Goal: Use online tool/utility: Utilize a website feature to perform a specific function

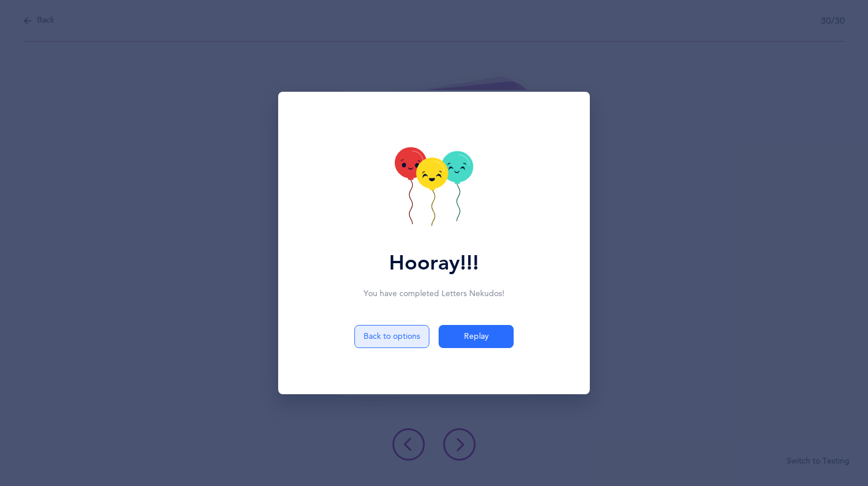
click at [376, 329] on button "Back to options" at bounding box center [391, 336] width 75 height 23
select select "4"
select select "1"
select select "single"
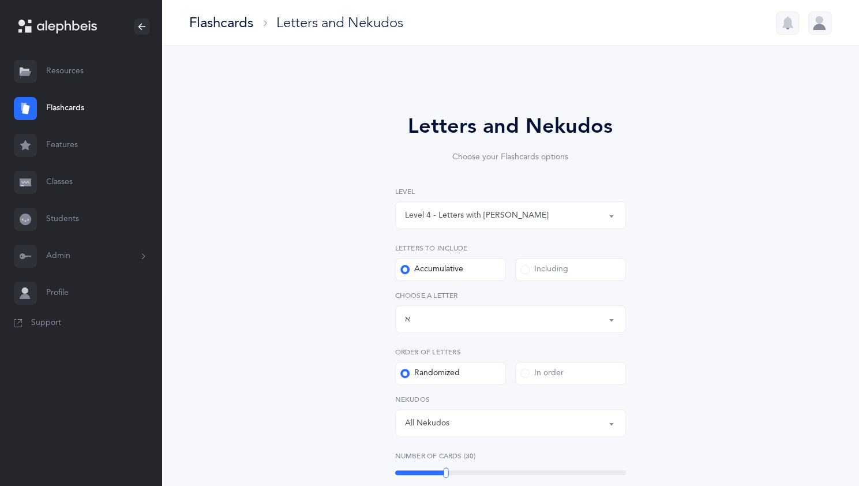
click at [611, 211] on button "Level 4 - Letters with [PERSON_NAME]" at bounding box center [510, 215] width 231 height 28
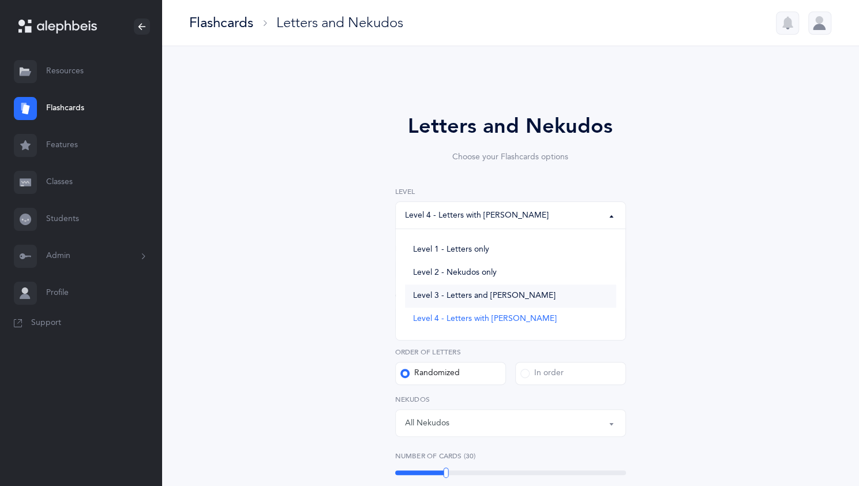
click at [513, 292] on span "Level 3 - Letters and [PERSON_NAME]" at bounding box center [484, 296] width 142 height 10
select select "3"
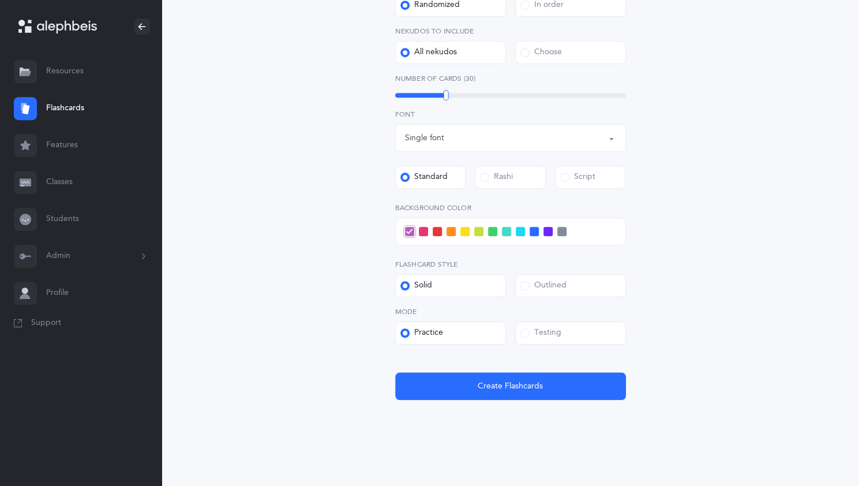
scroll to position [374, 0]
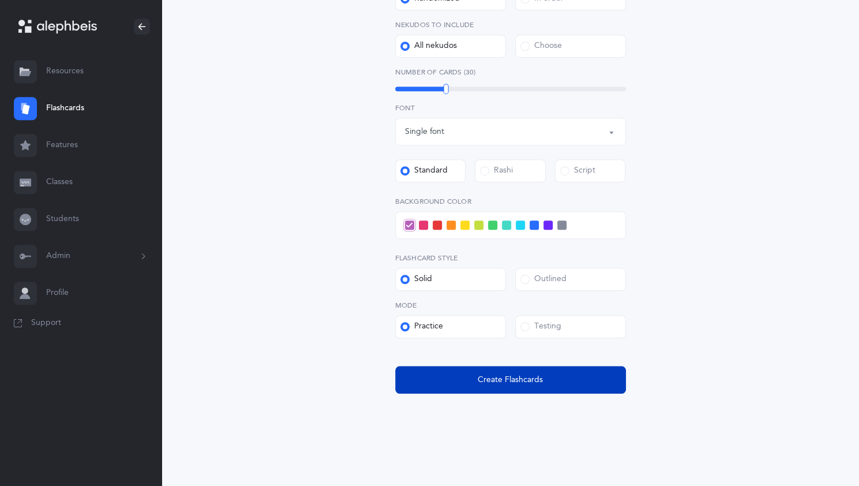
click at [530, 384] on span "Create Flashcards" at bounding box center [510, 380] width 65 height 12
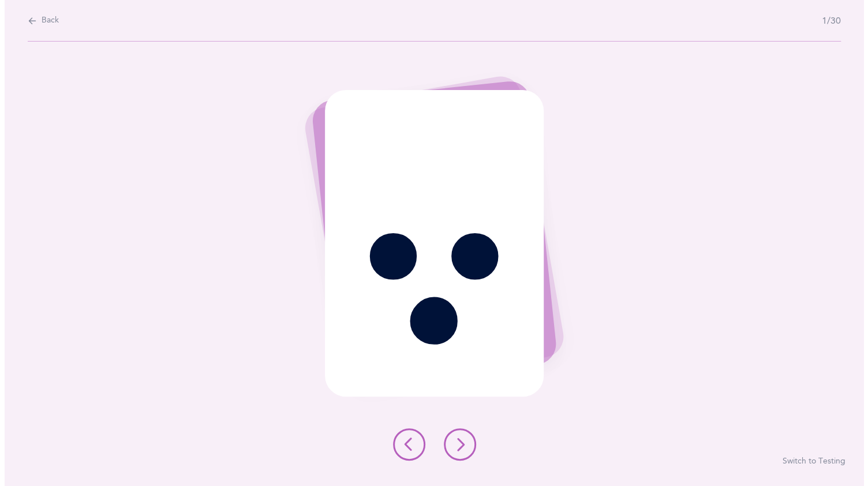
scroll to position [0, 0]
drag, startPoint x: 451, startPoint y: 440, endPoint x: 461, endPoint y: 445, distance: 12.4
click at [461, 445] on icon at bounding box center [459, 444] width 14 height 14
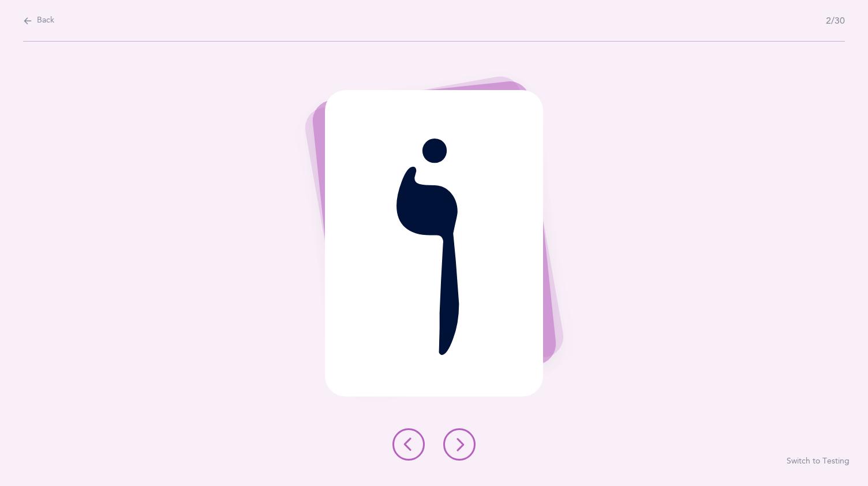
click at [452, 437] on button at bounding box center [459, 444] width 32 height 32
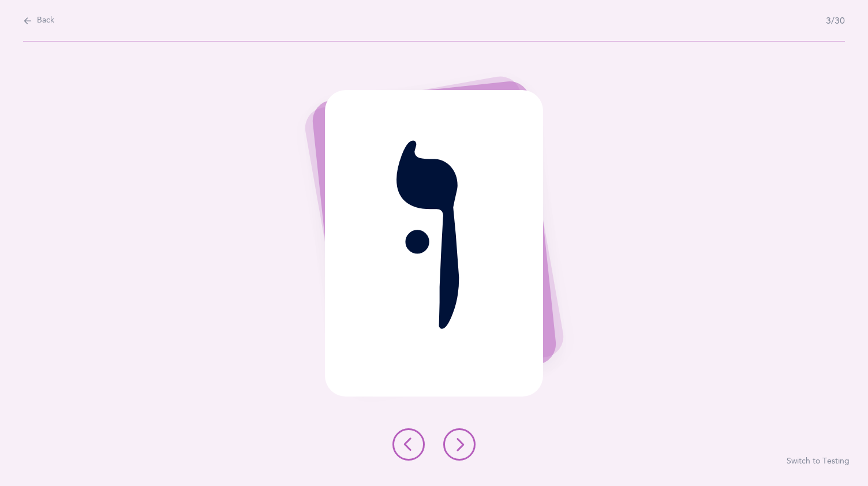
click at [452, 437] on button at bounding box center [459, 444] width 32 height 32
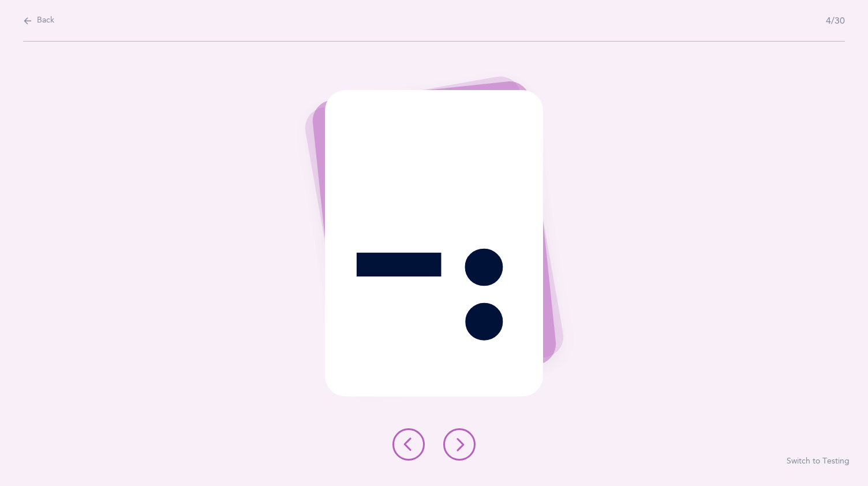
click at [451, 421] on div "ֲ Switch to Testing" at bounding box center [434, 264] width 868 height 444
click at [466, 438] on button at bounding box center [459, 444] width 32 height 32
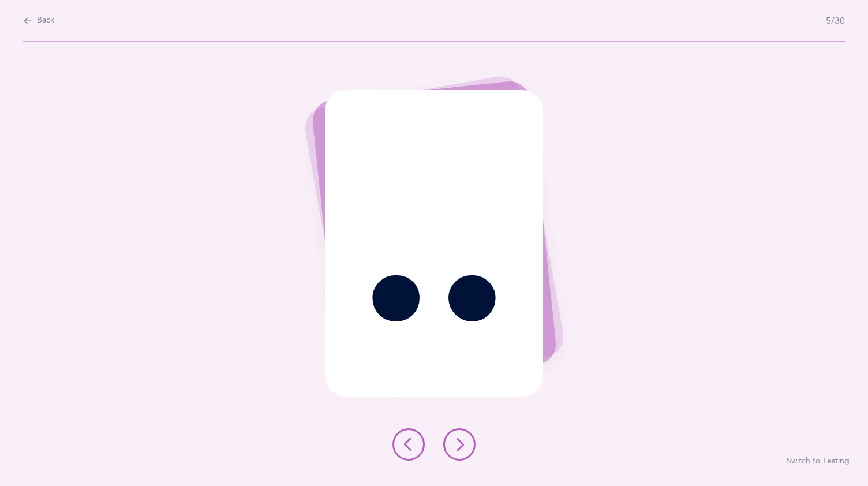
click at [466, 438] on button at bounding box center [459, 444] width 32 height 32
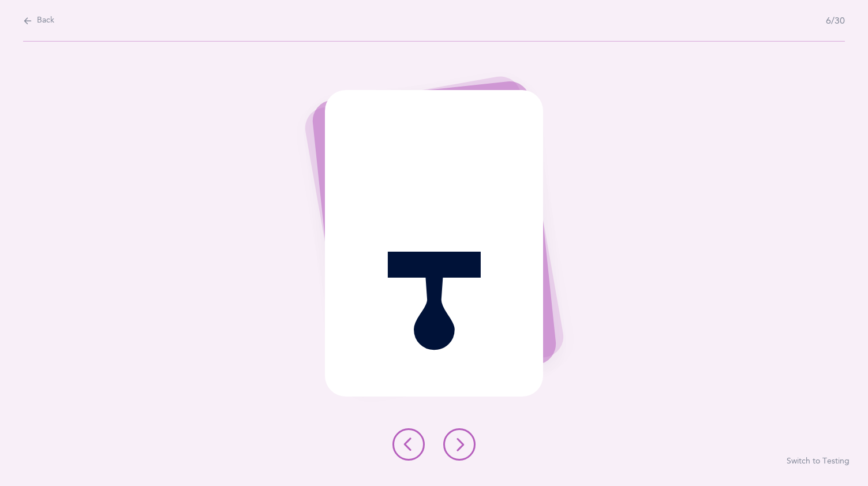
click at [466, 438] on button at bounding box center [459, 444] width 32 height 32
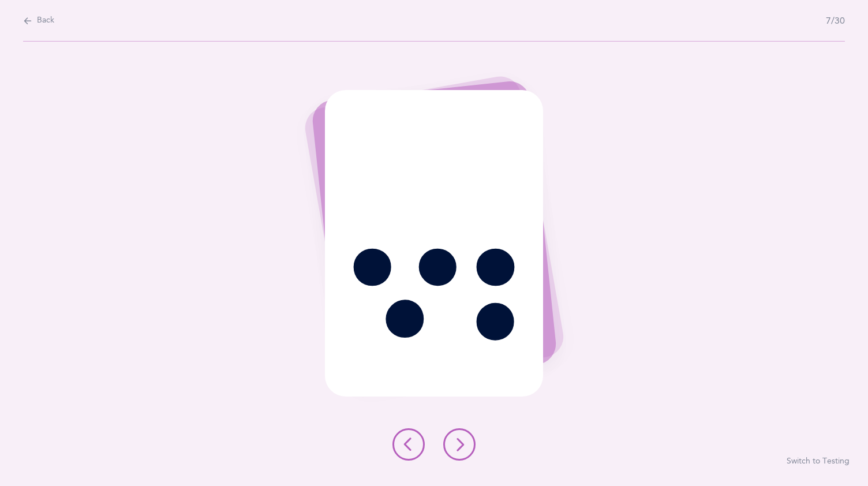
click at [466, 438] on button at bounding box center [459, 444] width 32 height 32
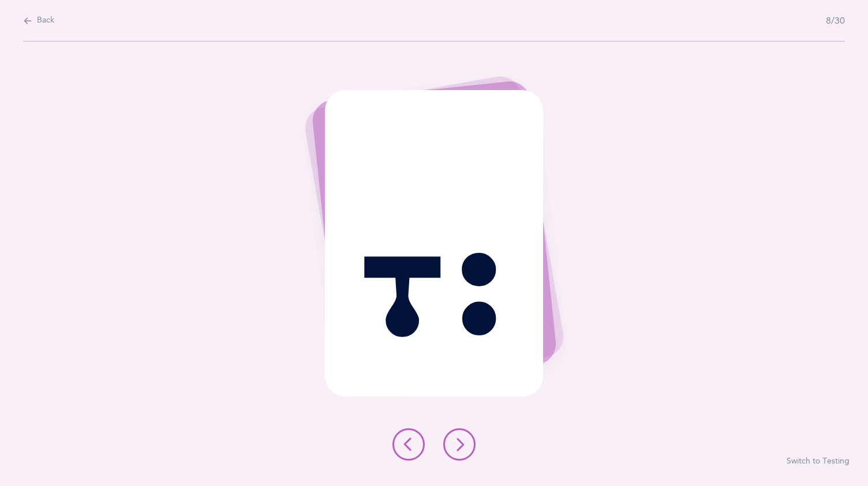
click at [466, 438] on button at bounding box center [459, 444] width 32 height 32
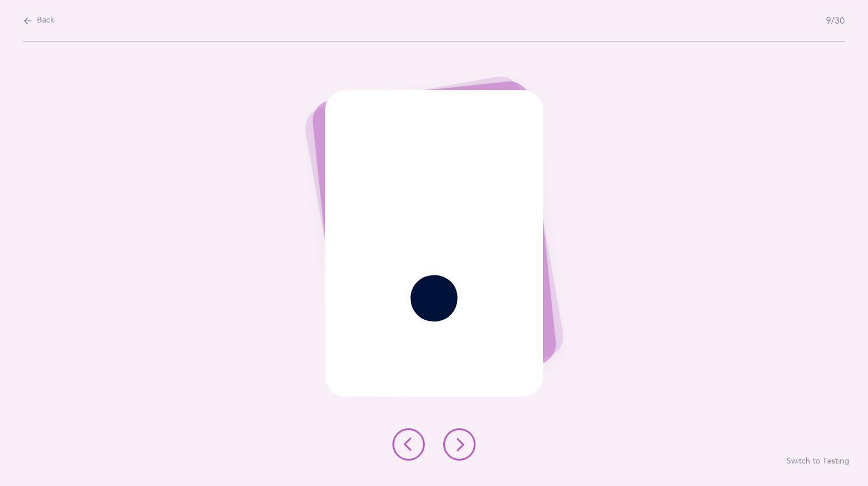
click at [466, 438] on button at bounding box center [459, 444] width 32 height 32
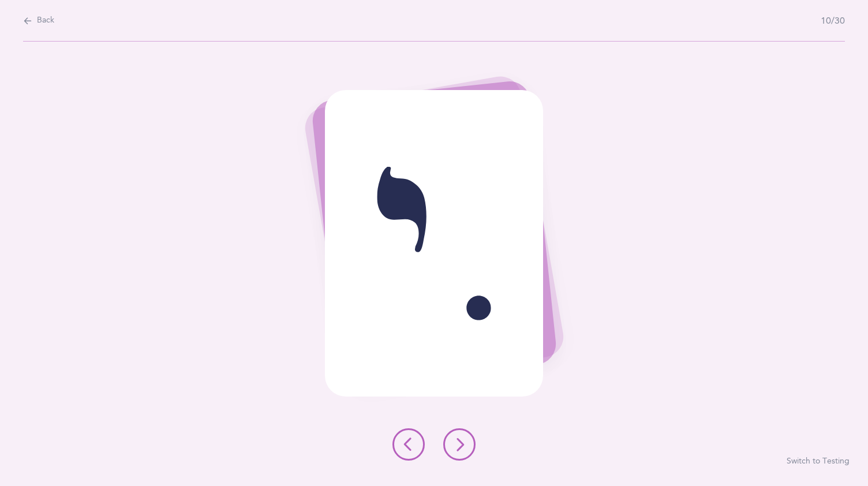
click at [465, 445] on icon at bounding box center [459, 444] width 14 height 14
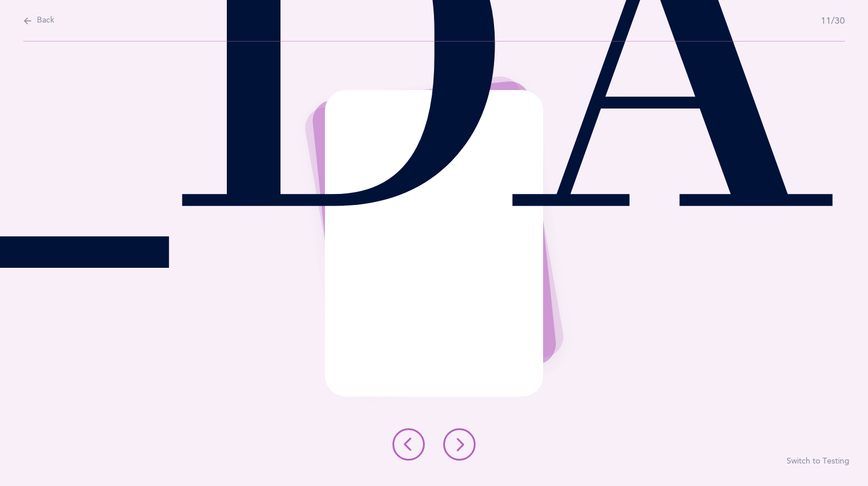
click at [465, 445] on icon at bounding box center [459, 444] width 14 height 14
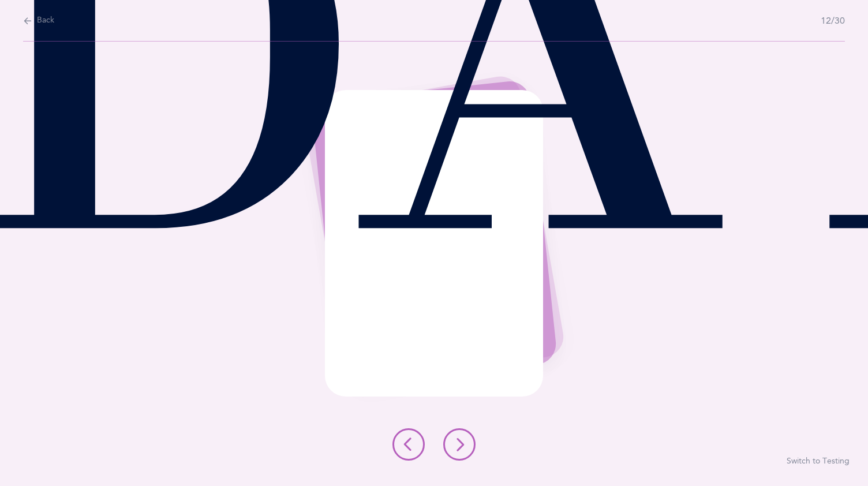
click at [465, 445] on icon at bounding box center [459, 444] width 14 height 14
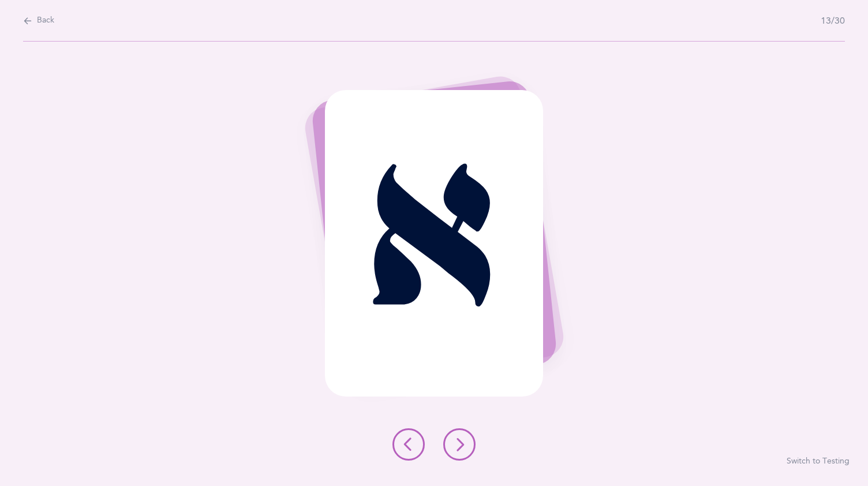
click at [465, 445] on icon at bounding box center [459, 444] width 14 height 14
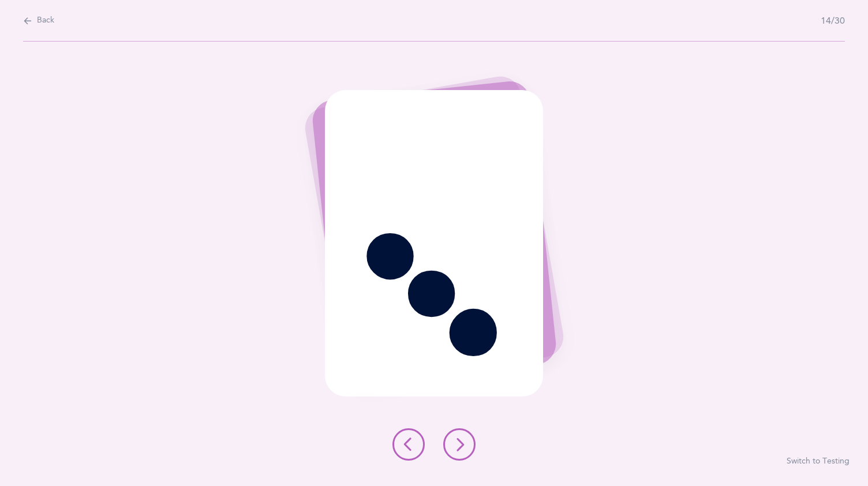
click at [465, 445] on icon at bounding box center [459, 444] width 14 height 14
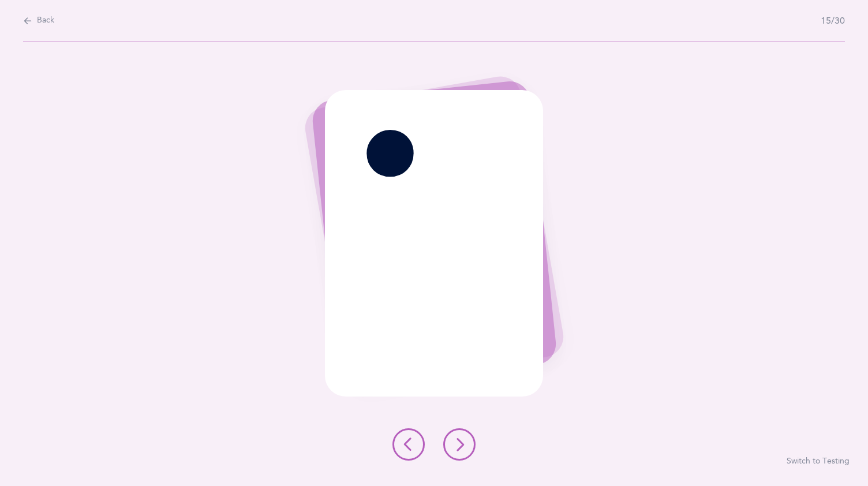
click at [465, 445] on icon at bounding box center [459, 444] width 14 height 14
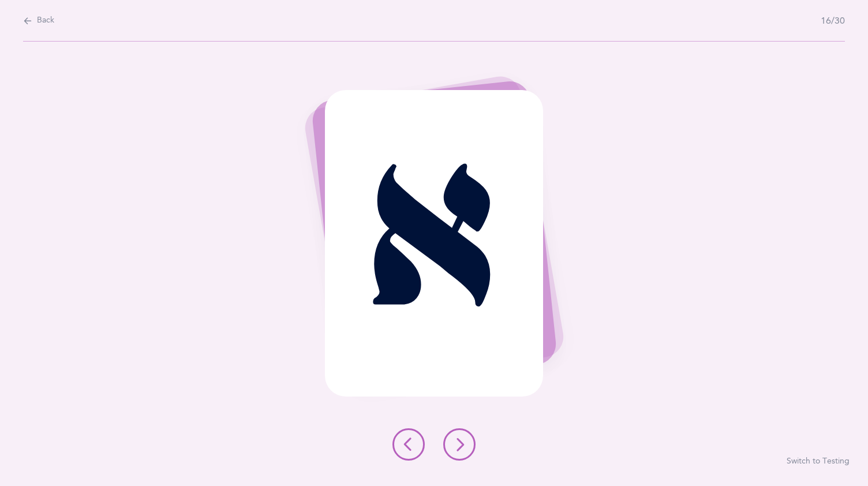
click at [465, 445] on icon at bounding box center [459, 444] width 14 height 14
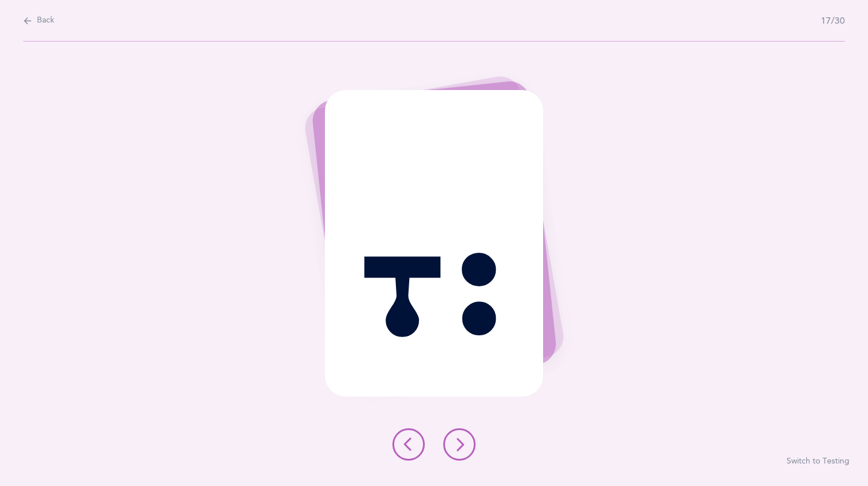
click at [465, 445] on icon at bounding box center [459, 444] width 14 height 14
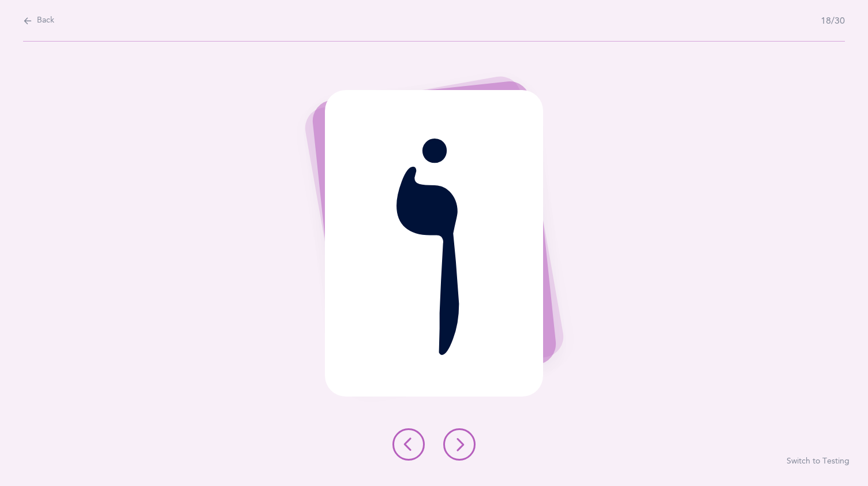
click at [465, 445] on icon at bounding box center [459, 444] width 14 height 14
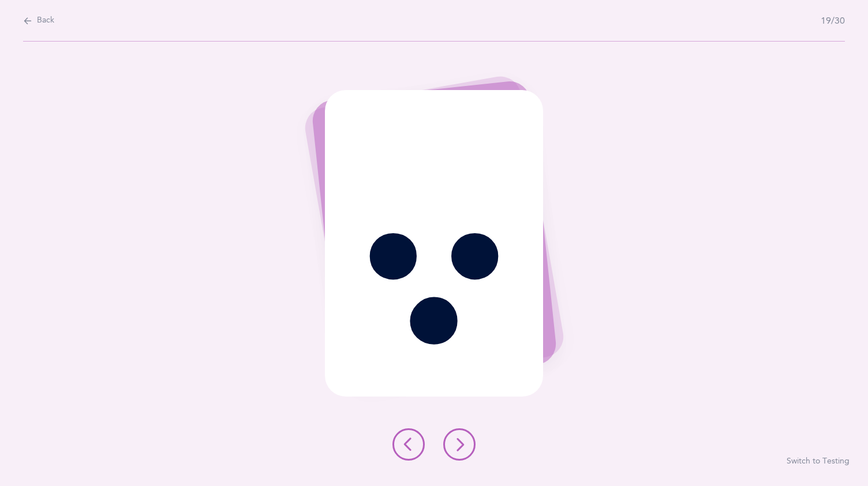
click at [465, 445] on icon at bounding box center [459, 444] width 14 height 14
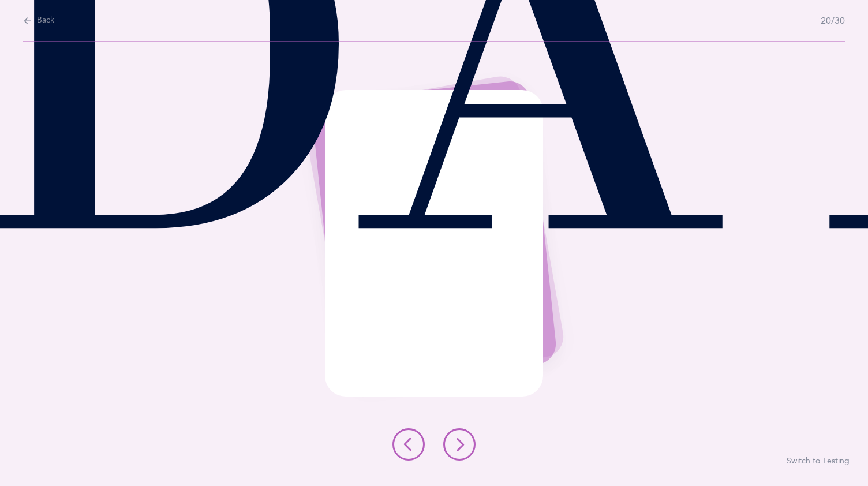
click at [465, 445] on icon at bounding box center [459, 444] width 14 height 14
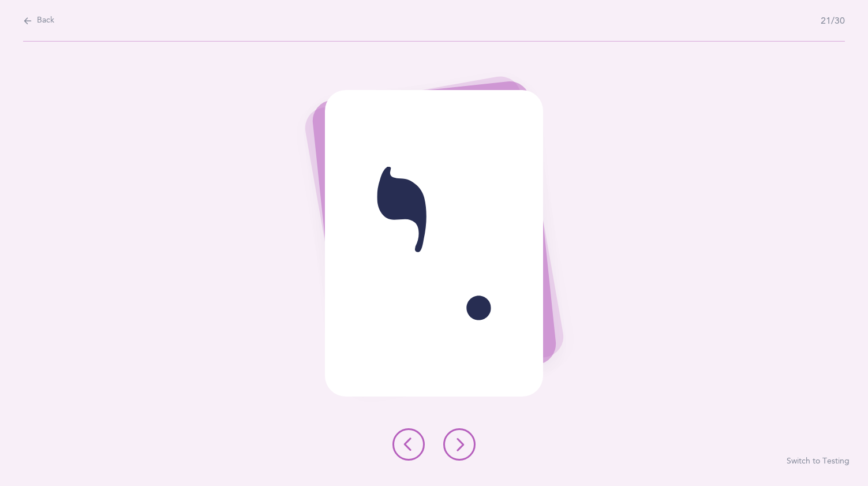
click at [465, 445] on icon at bounding box center [459, 444] width 14 height 14
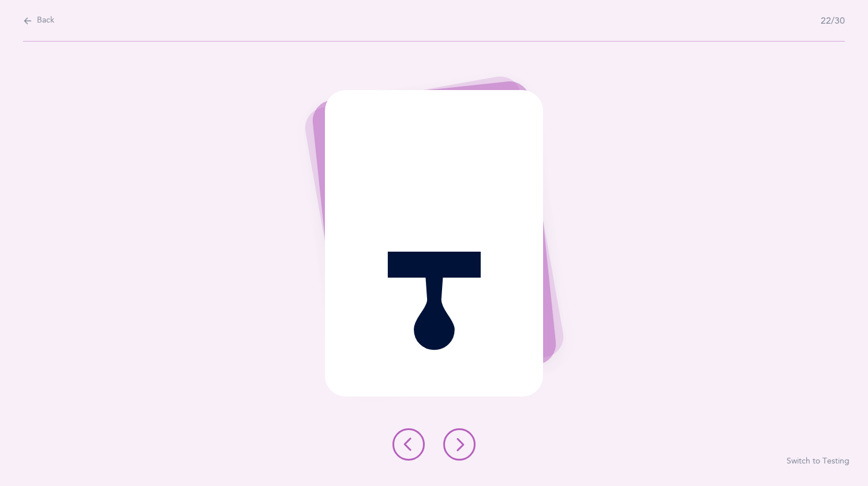
click at [465, 445] on icon at bounding box center [459, 444] width 14 height 14
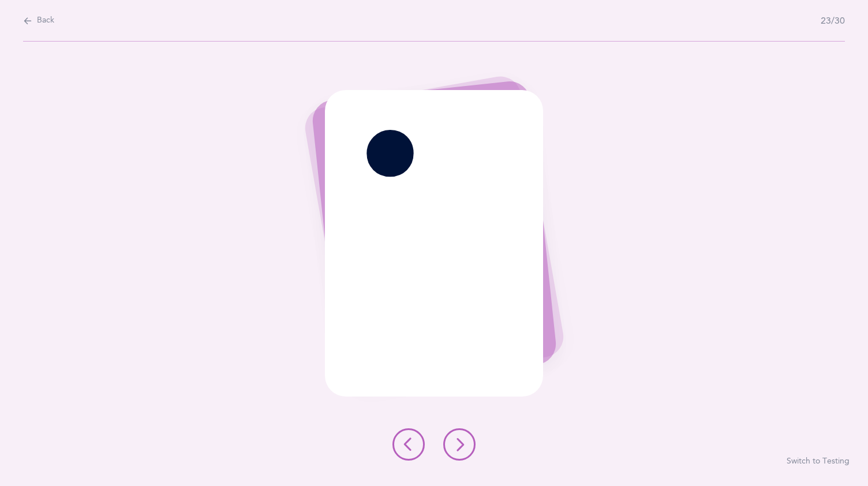
click at [465, 445] on icon at bounding box center [459, 444] width 14 height 14
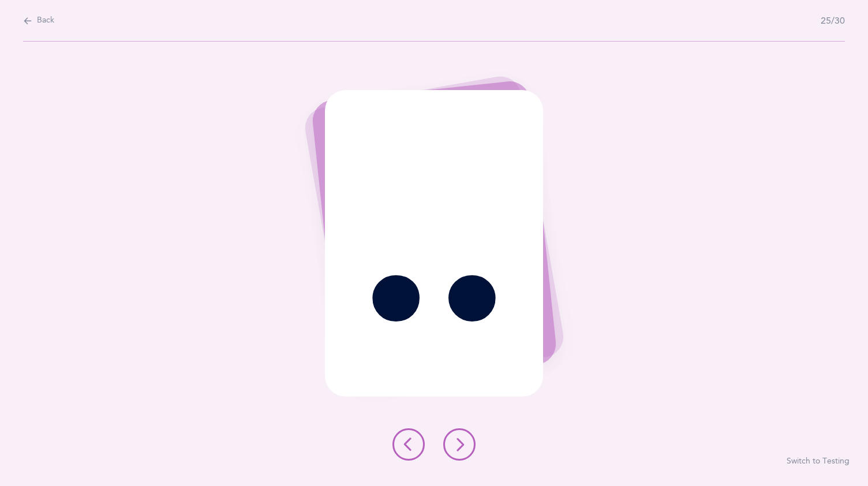
click at [465, 445] on icon at bounding box center [459, 444] width 14 height 14
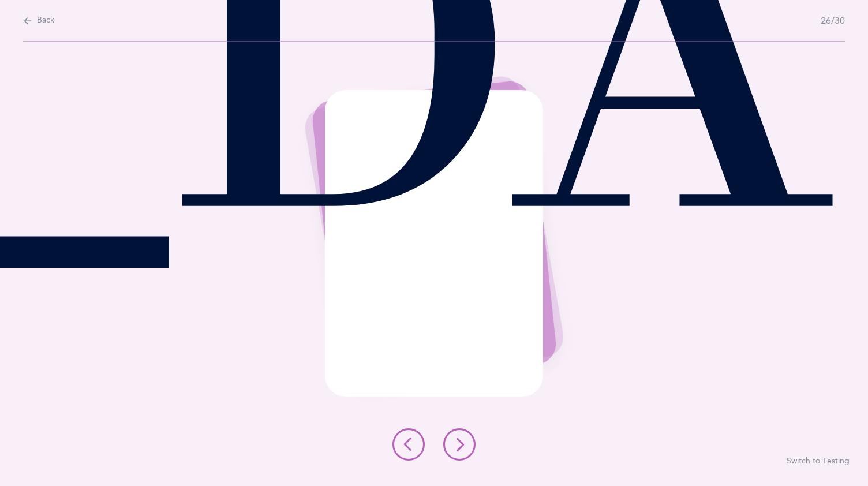
click at [464, 438] on icon at bounding box center [459, 444] width 14 height 14
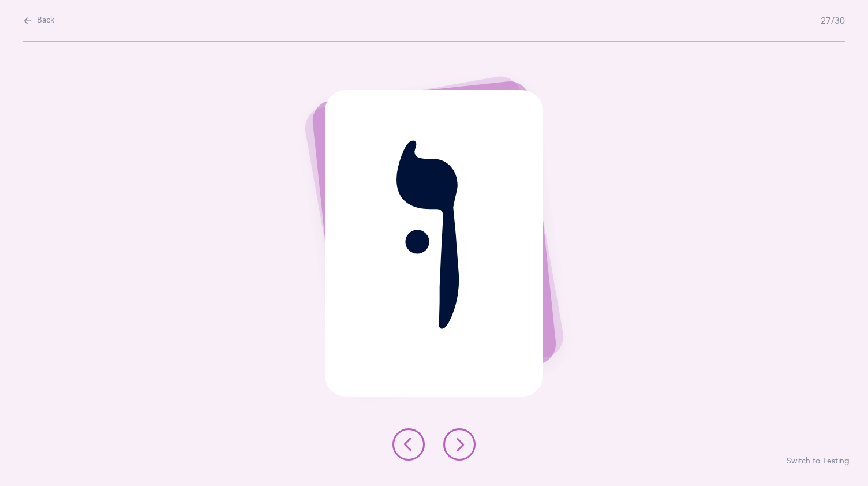
click at [464, 438] on icon at bounding box center [459, 444] width 14 height 14
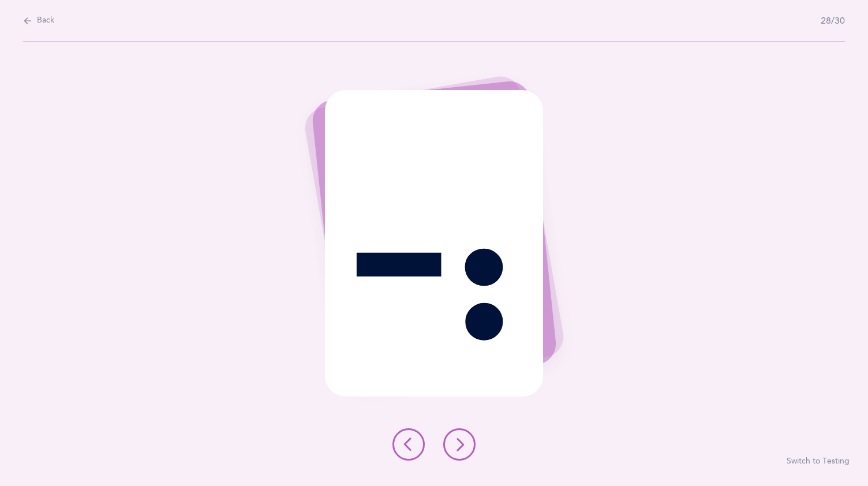
click at [464, 438] on icon at bounding box center [459, 444] width 14 height 14
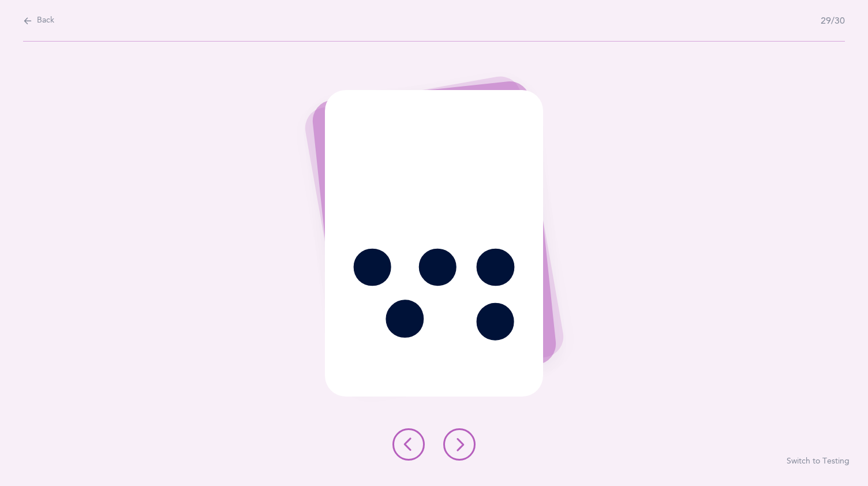
click at [464, 438] on icon at bounding box center [459, 444] width 14 height 14
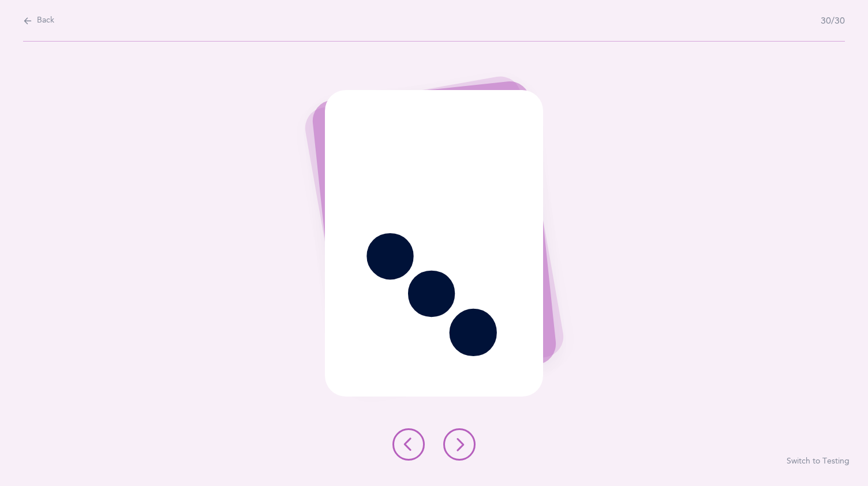
click at [461, 427] on div "ֻ Switch to Testing" at bounding box center [434, 264] width 868 height 444
click at [462, 437] on icon at bounding box center [459, 444] width 14 height 14
